Goal: Communication & Community: Answer question/provide support

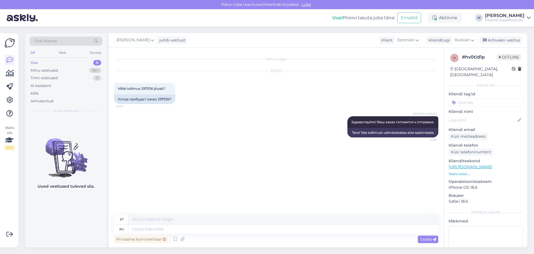
click at [34, 72] on div "Minu vestlused" at bounding box center [45, 71] width 28 height 6
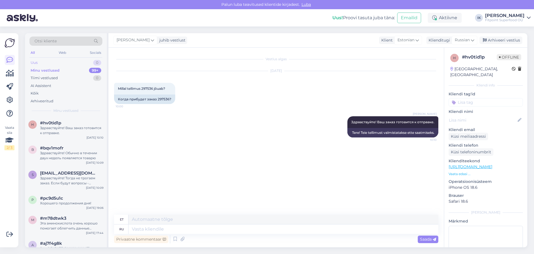
click at [79, 60] on div "Uus 0" at bounding box center [65, 63] width 73 height 8
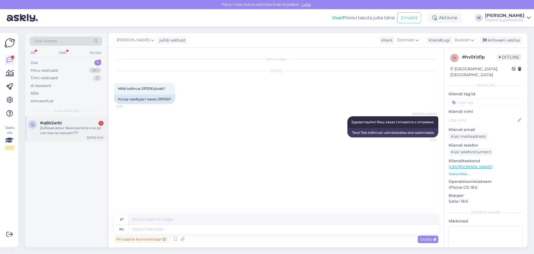
click at [50, 131] on div "Добрый день! Заказ делала а он до сих пор не пришёл???" at bounding box center [71, 130] width 63 height 10
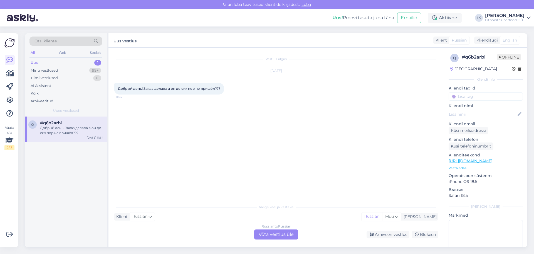
click at [276, 235] on div "Russian to Russian Võta vestlus üle" at bounding box center [276, 234] width 44 height 10
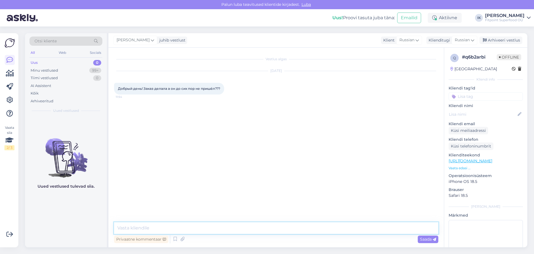
click at [247, 228] on textarea at bounding box center [276, 228] width 324 height 12
type textarea "Здравствуйте."
click at [428, 242] on div "Saada" at bounding box center [428, 239] width 21 height 8
click at [247, 227] on textarea at bounding box center [276, 228] width 324 height 12
type textarea "Напишите номер заказа пожалуйста."
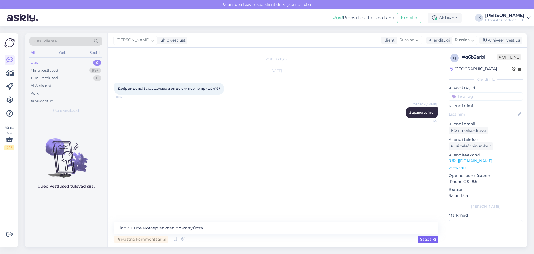
click at [431, 241] on span "Saada" at bounding box center [428, 238] width 16 height 5
